Goal: Transaction & Acquisition: Book appointment/travel/reservation

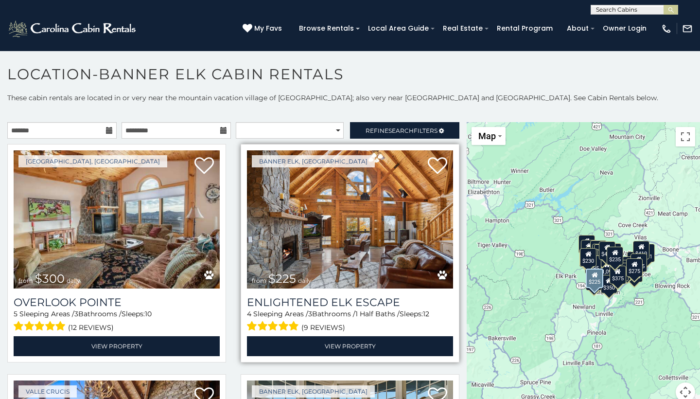
click at [342, 241] on img at bounding box center [350, 219] width 206 height 138
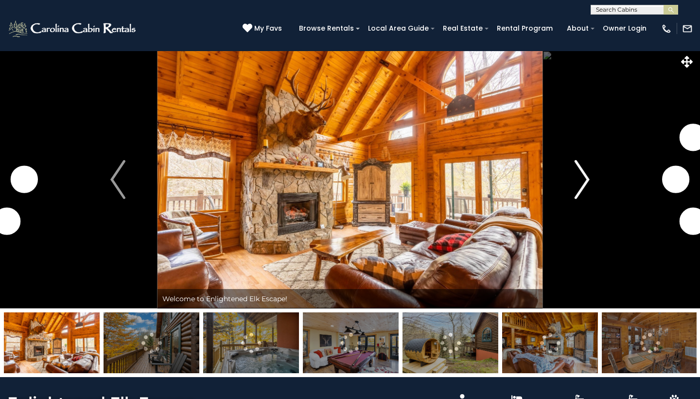
drag, startPoint x: 0, startPoint y: 0, endPoint x: 579, endPoint y: 173, distance: 604.0
click at [578, 172] on img "Next" at bounding box center [582, 179] width 15 height 39
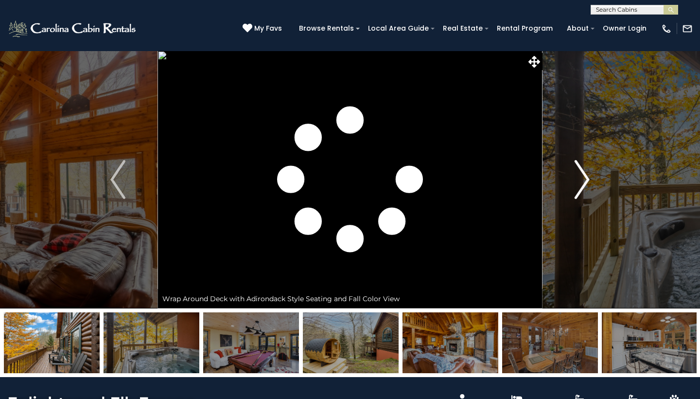
click at [578, 186] on img "Next" at bounding box center [582, 179] width 15 height 39
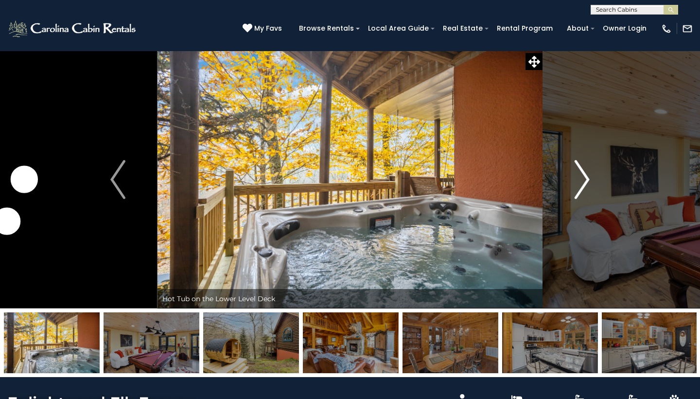
click at [579, 181] on img "Next" at bounding box center [582, 179] width 15 height 39
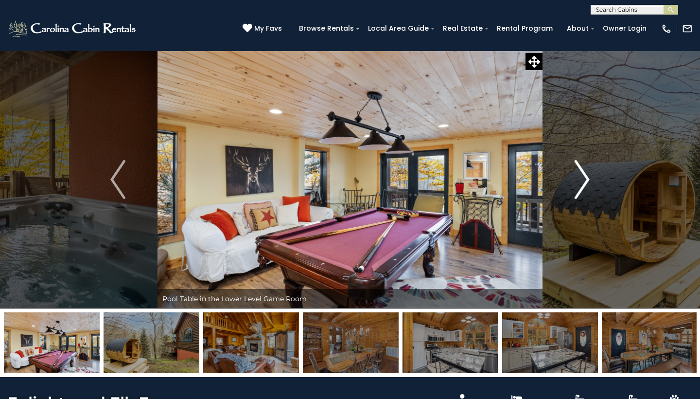
click at [579, 182] on img "Next" at bounding box center [582, 179] width 15 height 39
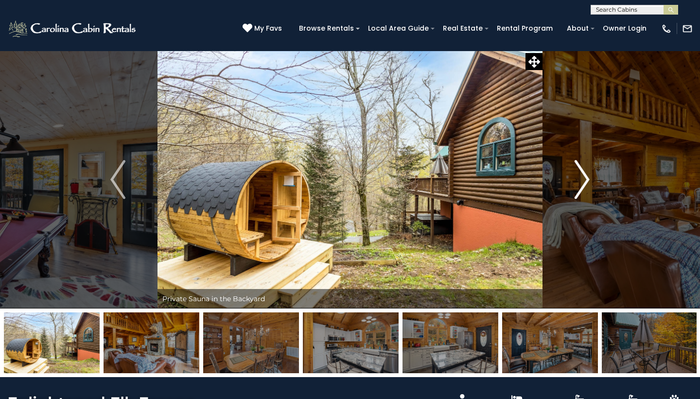
click at [579, 183] on img "Next" at bounding box center [582, 179] width 15 height 39
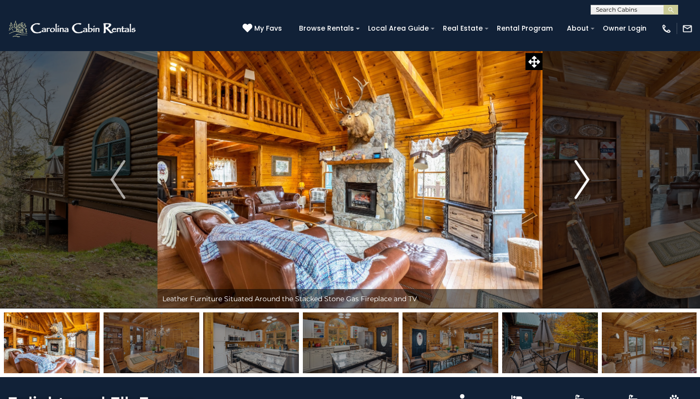
click at [579, 183] on img "Next" at bounding box center [582, 179] width 15 height 39
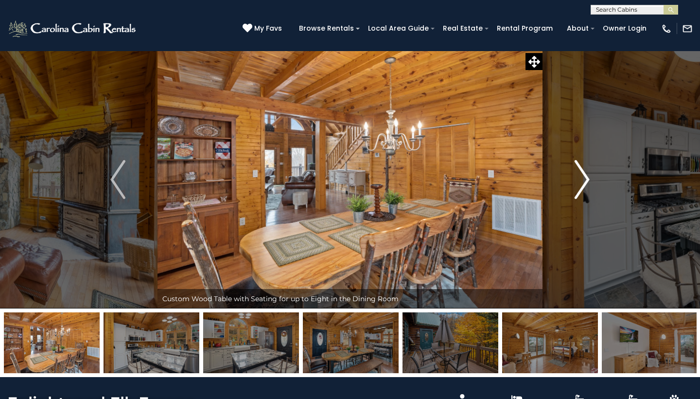
click at [579, 184] on img "Next" at bounding box center [582, 179] width 15 height 39
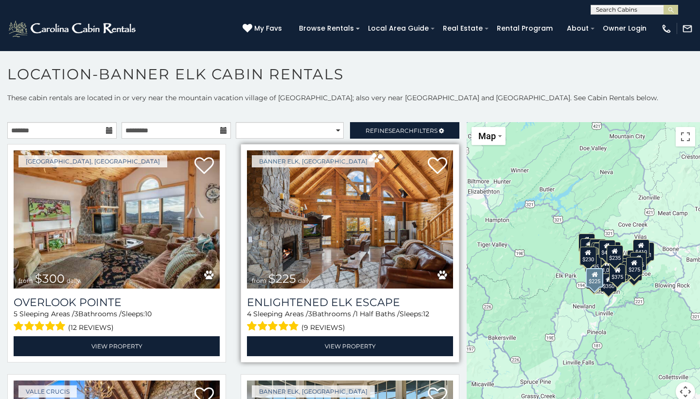
click at [285, 157] on link "Banner Elk, [GEOGRAPHIC_DATA]" at bounding box center [313, 161] width 123 height 12
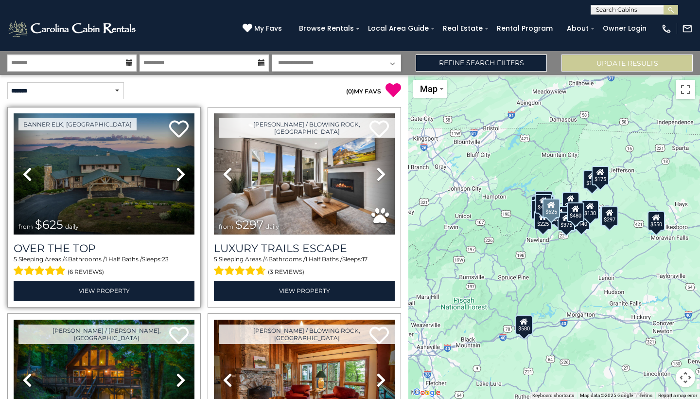
click at [183, 176] on icon at bounding box center [181, 174] width 10 height 16
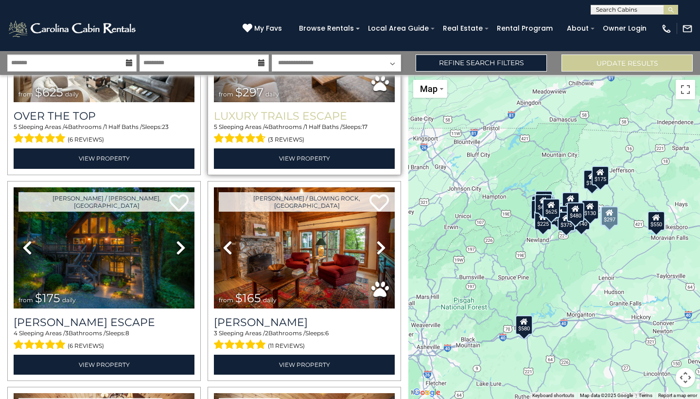
scroll to position [133, 0]
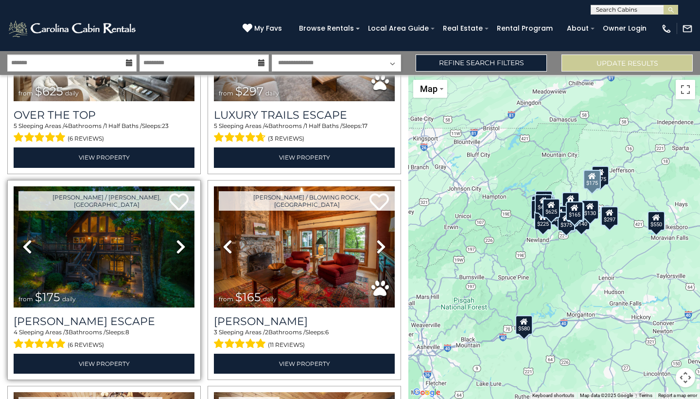
click at [176, 245] on icon at bounding box center [181, 247] width 10 height 16
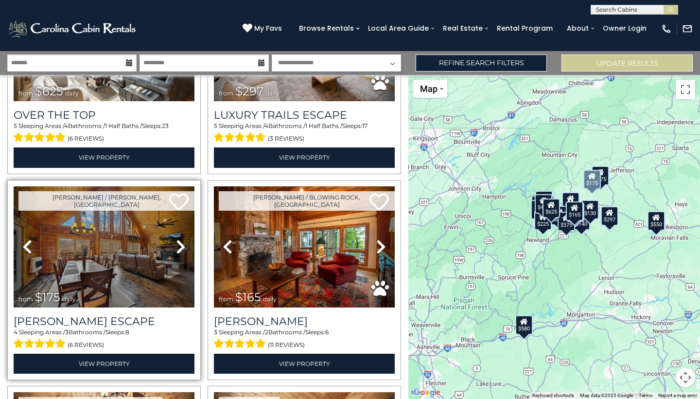
click at [176, 245] on icon at bounding box center [181, 247] width 10 height 16
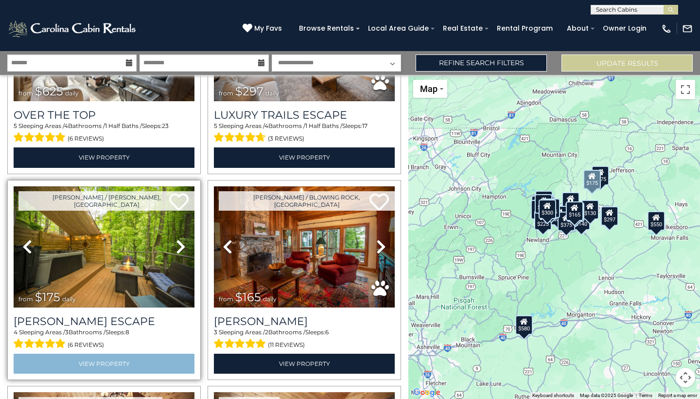
click at [85, 361] on link "View Property" at bounding box center [104, 363] width 181 height 20
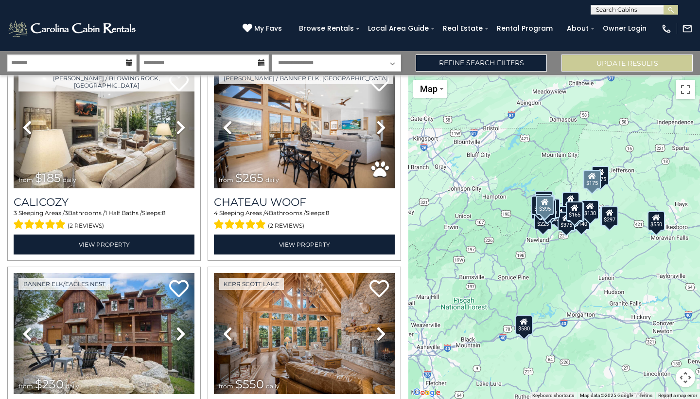
scroll to position [1078, 0]
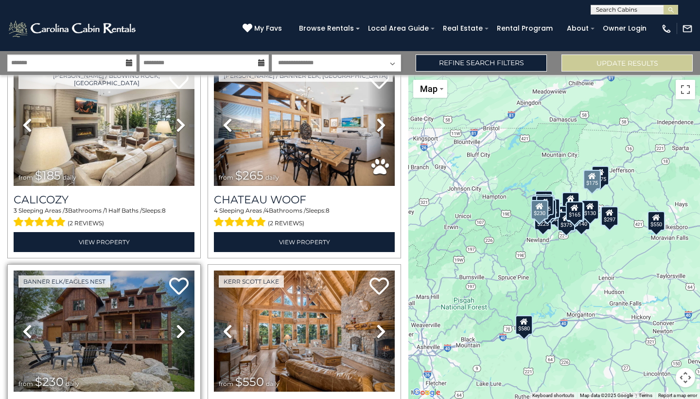
click at [176, 323] on icon at bounding box center [181, 331] width 10 height 16
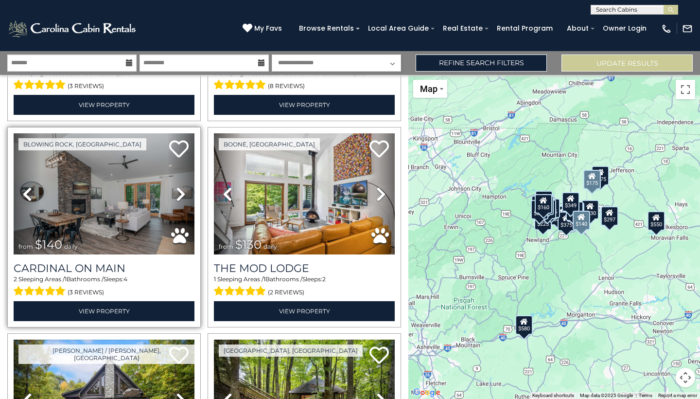
scroll to position [2043, 0]
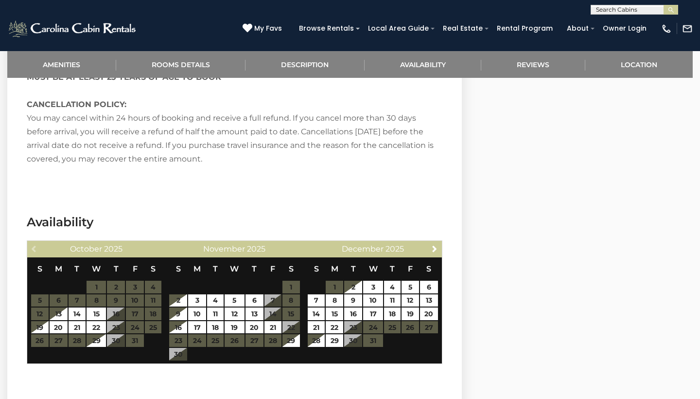
scroll to position [1711, 0]
